Goal: Task Accomplishment & Management: Complete application form

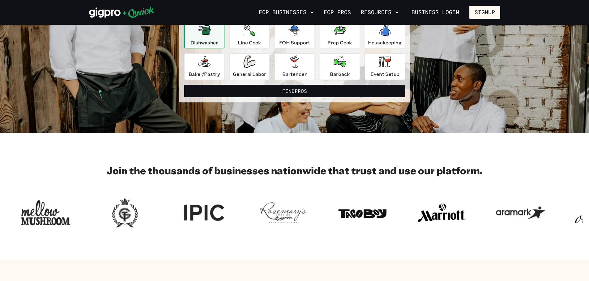
scroll to position [31, 0]
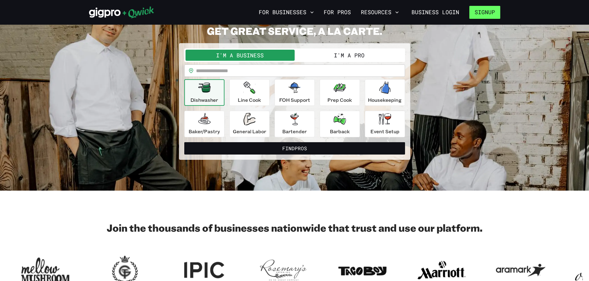
click at [480, 13] on button "Signup" at bounding box center [484, 12] width 31 height 13
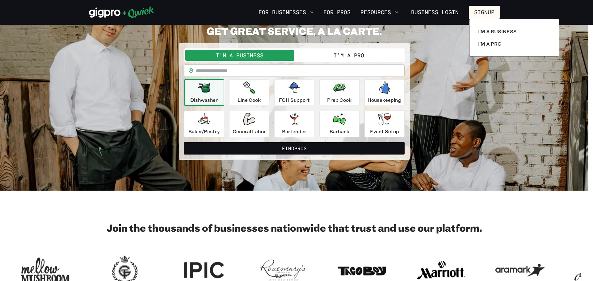
click at [445, 10] on div at bounding box center [296, 140] width 593 height 281
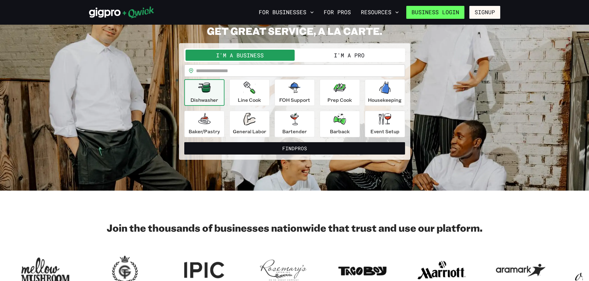
click at [441, 15] on link "Business Login" at bounding box center [435, 12] width 58 height 13
